Goal: Task Accomplishment & Management: Use online tool/utility

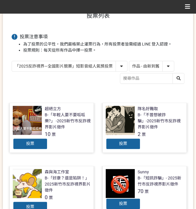
scroll to position [30, 0]
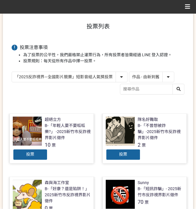
click at [143, 78] on select "作品 - 由新到舊 作品 - 由舊到新 票數 - 由多到少 票數 - 由少到多" at bounding box center [151, 77] width 45 height 10
select select "vote"
click at [129, 72] on select "作品 - 由新到舊 作品 - 由舊到新 票數 - 由多到少 票數 - 由少到多" at bounding box center [151, 77] width 45 height 10
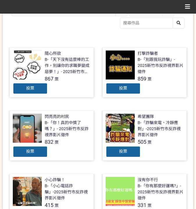
scroll to position [97, 0]
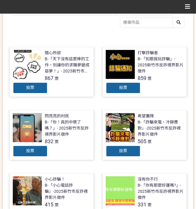
click at [123, 88] on span "投票" at bounding box center [123, 87] width 8 height 5
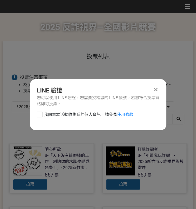
scroll to position [0, 0]
click at [75, 116] on span "我同意本活動收集我的個人資訊，請參見 使用條款" at bounding box center [88, 115] width 89 height 6
click at [41, 116] on input "我同意本活動收集我的個人資訊，請參見 使用條款" at bounding box center [39, 114] width 4 height 4
checkbox input "false"
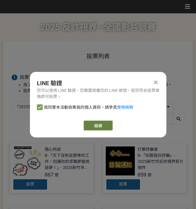
click at [98, 128] on link "繼續" at bounding box center [97, 126] width 29 height 10
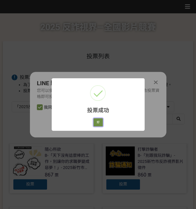
click at [97, 123] on button "好" at bounding box center [97, 122] width 9 height 8
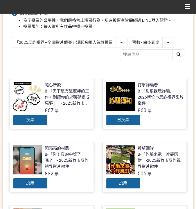
scroll to position [82, 0]
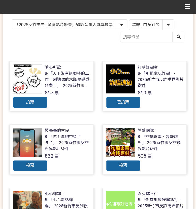
click at [60, 21] on select "「2025反詐視界—全國影片競賽」短影音組人氣獎投票 「2025反詐視界—全國影片競賽」短片組人氣獎投票" at bounding box center [69, 25] width 115 height 10
select select "13146"
click at [12, 20] on select "「2025反詐視界—全國影片競賽」短影音組人氣獎投票 「2025反詐視界—全國影片競賽」短片組人氣獎投票" at bounding box center [69, 25] width 115 height 10
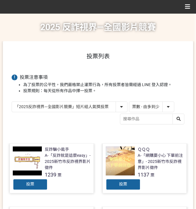
click at [121, 185] on span "投票" at bounding box center [123, 184] width 8 height 5
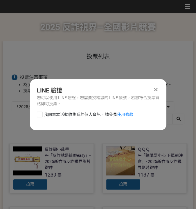
click at [79, 113] on span "我同意本活動收集我的個人資訊，請參見 使用條款" at bounding box center [88, 115] width 89 height 6
click at [41, 113] on input "我同意本活動收集我的個人資訊，請參見 使用條款" at bounding box center [39, 114] width 4 height 4
checkbox input "false"
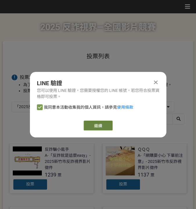
click at [97, 122] on link "繼續" at bounding box center [97, 126] width 29 height 10
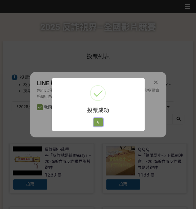
click at [100, 121] on button "好" at bounding box center [97, 122] width 9 height 8
